Goal: Check status: Check status

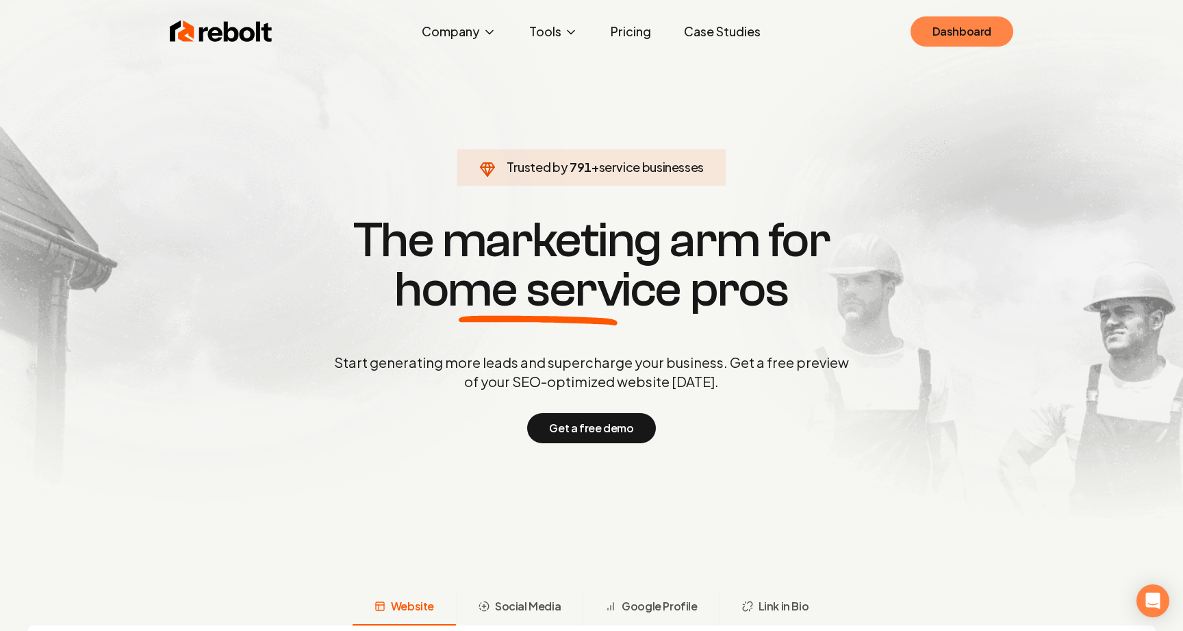
click at [960, 31] on link "Dashboard" at bounding box center [962, 31] width 103 height 30
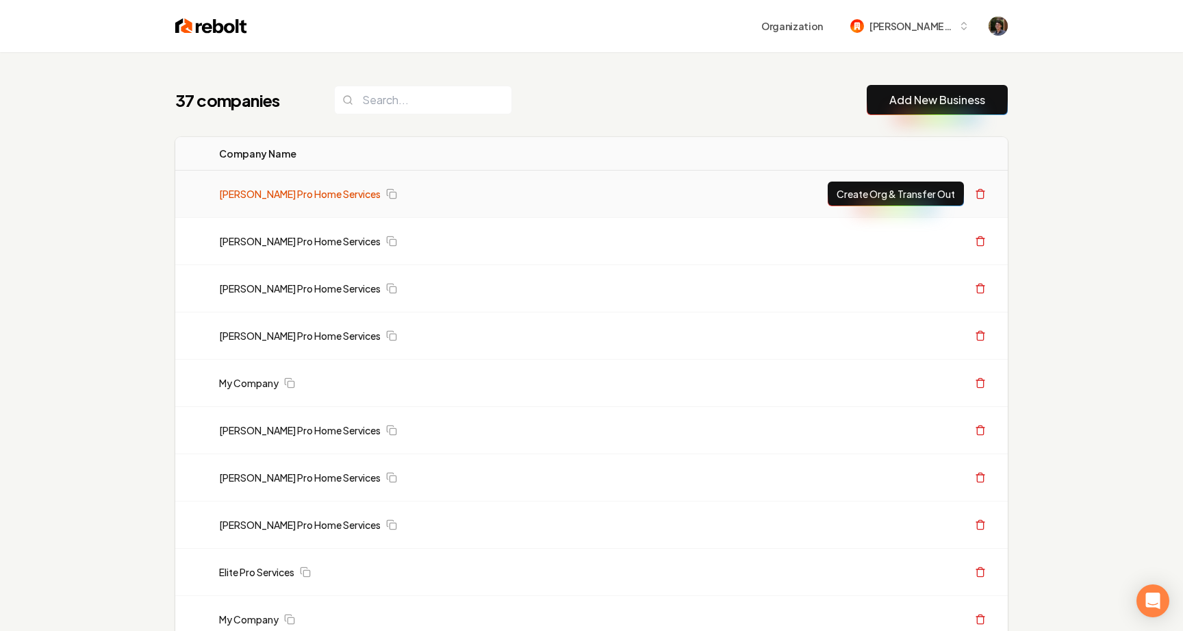
click at [319, 188] on link "[PERSON_NAME] Pro Home Services" at bounding box center [300, 194] width 162 height 14
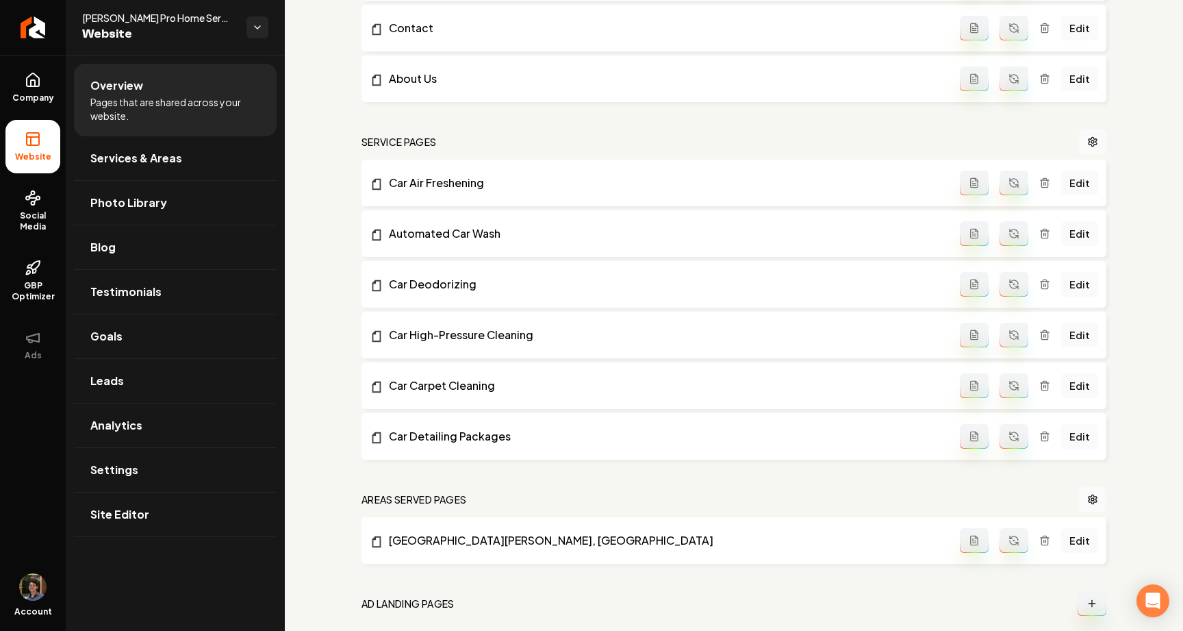
scroll to position [505, 0]
click at [448, 183] on link "Car Air Freshening" at bounding box center [665, 182] width 590 height 16
click at [1011, 180] on icon "Main content area" at bounding box center [1014, 182] width 11 height 11
click at [453, 177] on link "Car Air Freshening" at bounding box center [665, 182] width 590 height 16
